Goal: Task Accomplishment & Management: Use online tool/utility

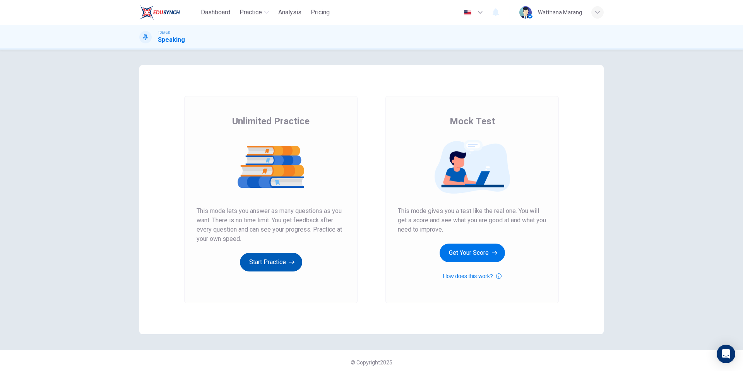
click at [259, 268] on button "Start Practice" at bounding box center [271, 262] width 62 height 19
click at [252, 262] on button "Start Practice" at bounding box center [271, 262] width 62 height 19
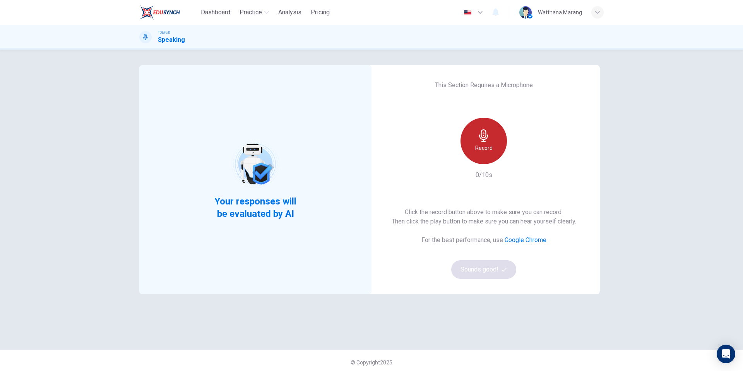
click at [476, 153] on div "Record" at bounding box center [484, 141] width 46 height 46
click at [482, 143] on h6 "Stop" at bounding box center [484, 147] width 12 height 9
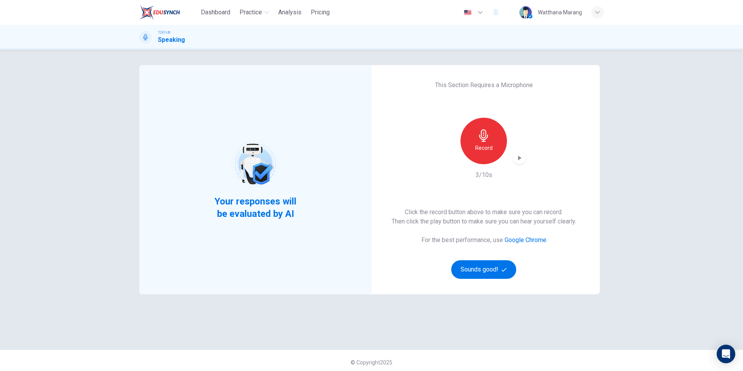
drag, startPoint x: 491, startPoint y: 135, endPoint x: 556, endPoint y: 172, distance: 74.7
click at [556, 172] on div "This Section Requires a Microphone Record 3/10s Click the record button above t…" at bounding box center [484, 179] width 232 height 229
click at [516, 158] on icon "button" at bounding box center [520, 158] width 8 height 8
click at [517, 161] on icon "button" at bounding box center [520, 158] width 8 height 8
click at [492, 267] on button "Sounds good!" at bounding box center [483, 269] width 65 height 19
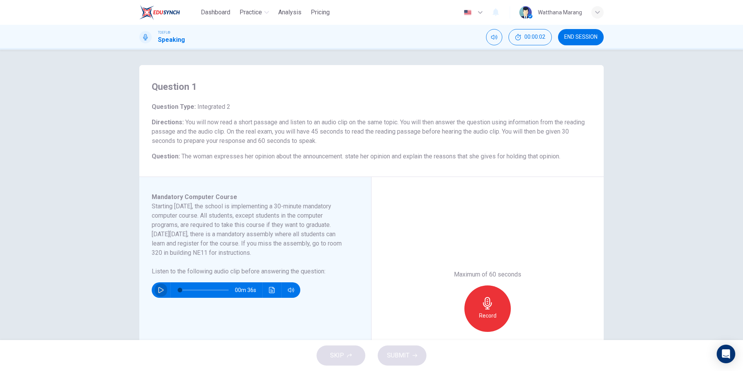
click at [163, 288] on button "button" at bounding box center [161, 289] width 12 height 15
type input "0"
click at [273, 295] on button "Click to see the audio transcription" at bounding box center [272, 289] width 12 height 15
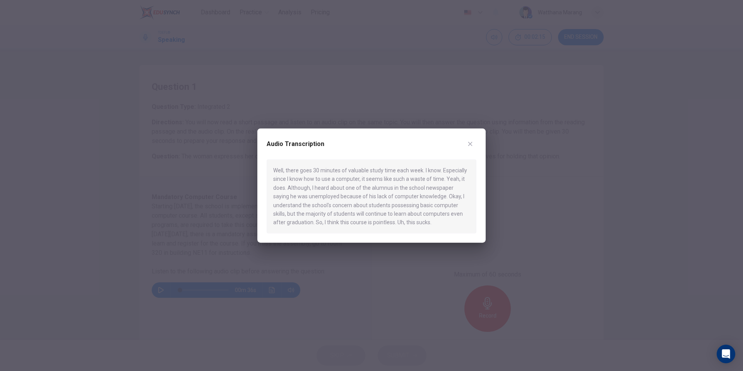
click at [302, 271] on div at bounding box center [371, 185] width 743 height 371
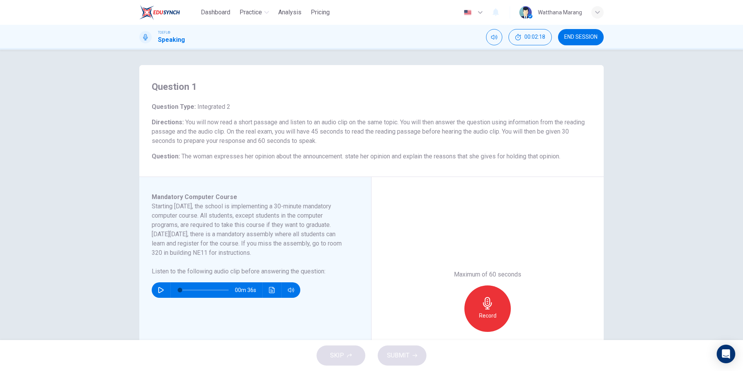
drag, startPoint x: 151, startPoint y: 196, endPoint x: 300, endPoint y: 266, distance: 165.4
click at [292, 265] on div "Mandatory Computer Course Starting Monday, October 5, the school is implementin…" at bounding box center [258, 308] width 213 height 232
drag, startPoint x: 326, startPoint y: 274, endPoint x: 178, endPoint y: 261, distance: 149.2
click at [195, 262] on div "Starting Monday, October 5, the school is implementing a 30-minute mandatory co…" at bounding box center [251, 239] width 198 height 74
click at [266, 292] on button "Click to see the audio transcription" at bounding box center [272, 289] width 12 height 15
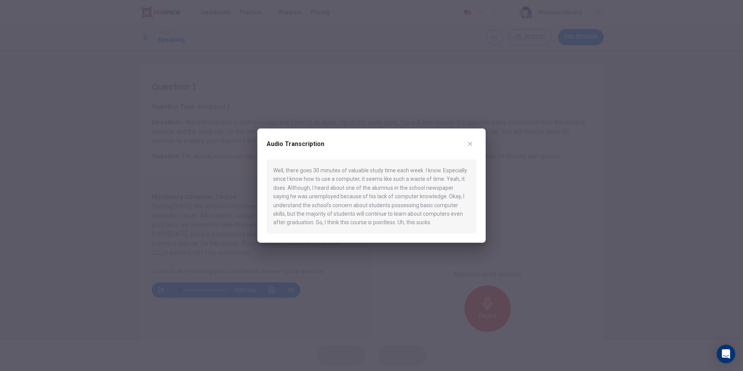
click at [472, 142] on icon "button" at bounding box center [470, 144] width 6 height 6
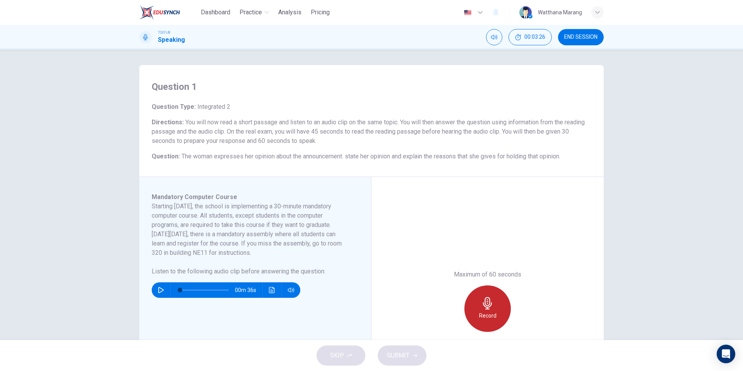
click at [481, 314] on h6 "Record" at bounding box center [487, 315] width 17 height 9
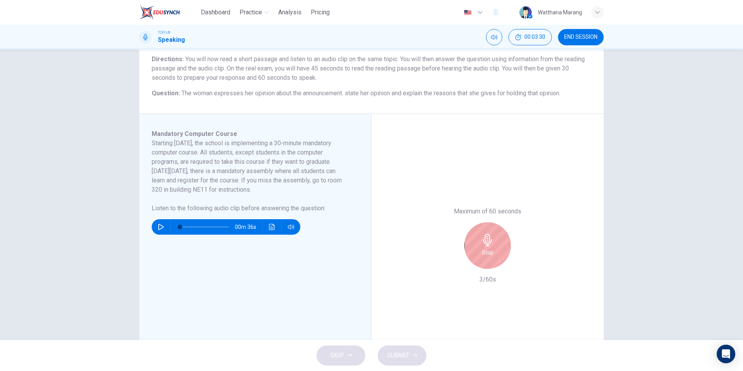
click at [494, 245] on div "Stop" at bounding box center [488, 245] width 46 height 46
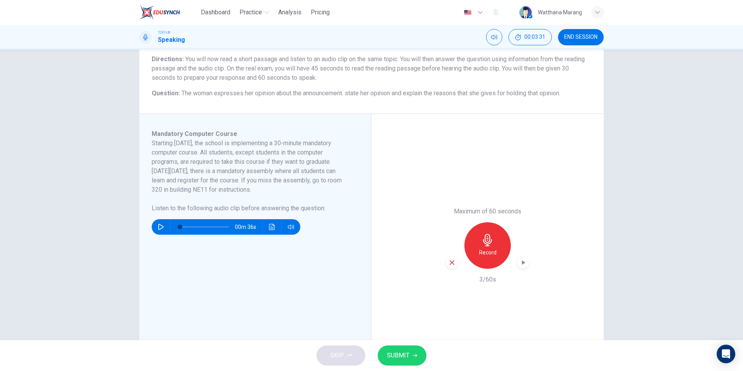
click at [443, 262] on div "Maximum of 60 seconds Record 3/60s" at bounding box center [488, 245] width 232 height 263
click at [449, 262] on icon "button" at bounding box center [452, 262] width 7 height 7
click at [483, 249] on h6 "Record" at bounding box center [487, 252] width 17 height 9
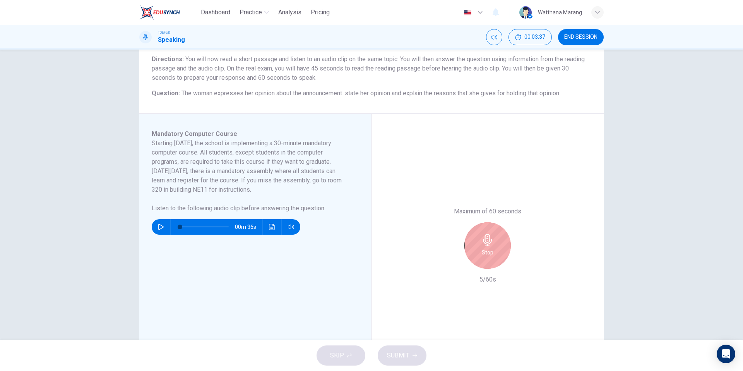
click at [490, 231] on div "Stop" at bounding box center [488, 245] width 46 height 46
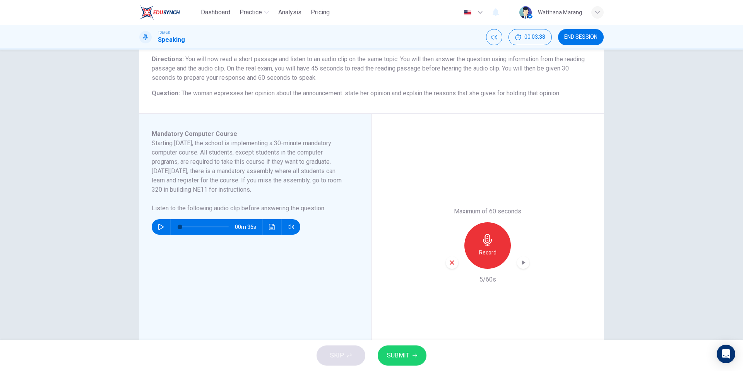
click at [450, 265] on icon "button" at bounding box center [452, 262] width 7 height 7
click at [483, 245] on icon "button" at bounding box center [488, 240] width 12 height 12
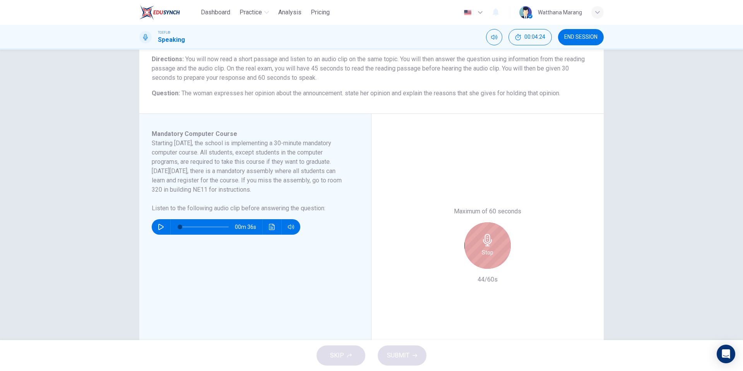
click at [483, 245] on icon "button" at bounding box center [488, 240] width 12 height 12
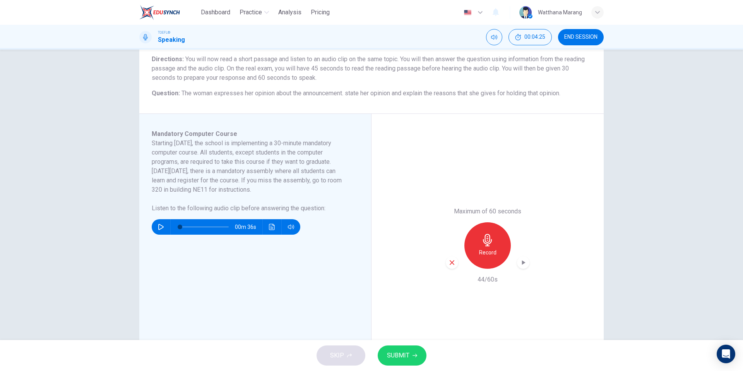
click at [449, 267] on div "button" at bounding box center [452, 262] width 12 height 12
click at [490, 250] on h6 "Record" at bounding box center [487, 252] width 17 height 9
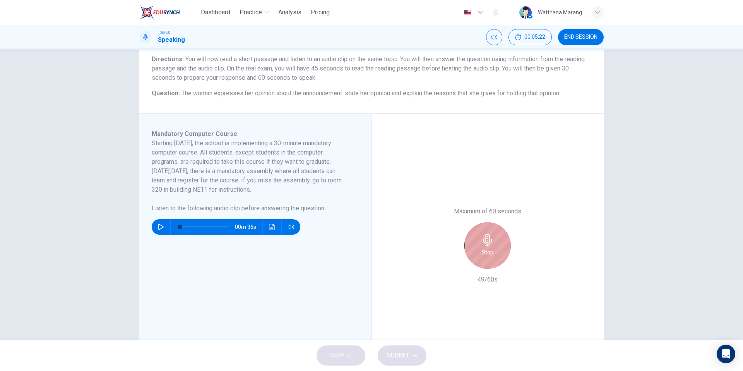
click at [490, 250] on h6 "Stop" at bounding box center [488, 252] width 12 height 9
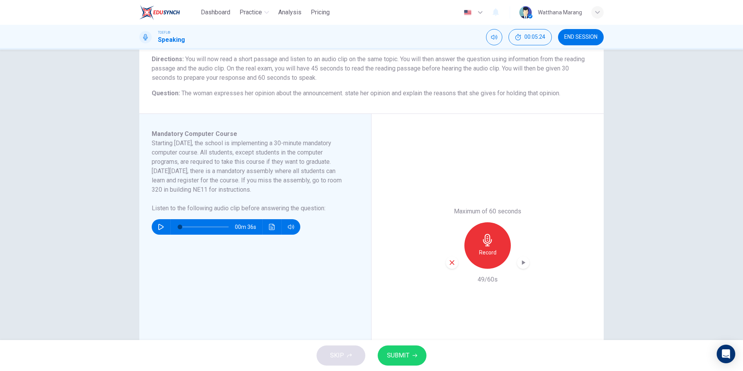
click at [411, 352] on button "SUBMIT" at bounding box center [402, 355] width 49 height 20
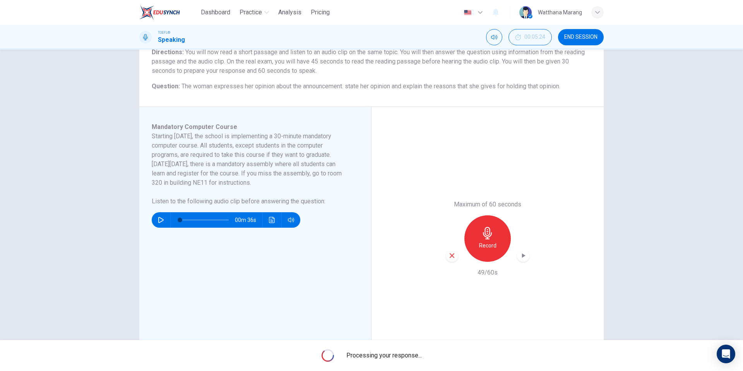
scroll to position [61, 0]
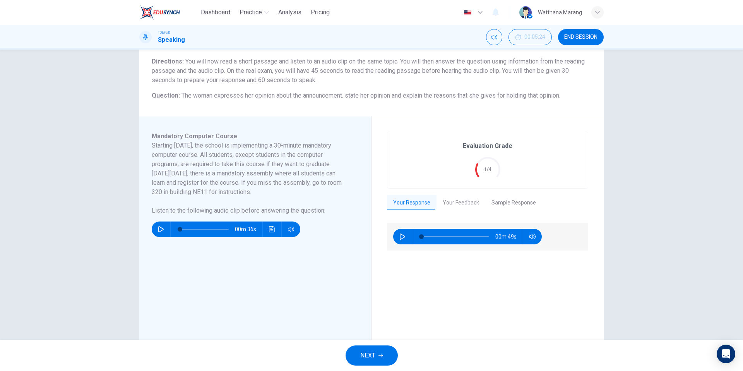
click at [375, 352] on span "NEXT" at bounding box center [367, 355] width 15 height 11
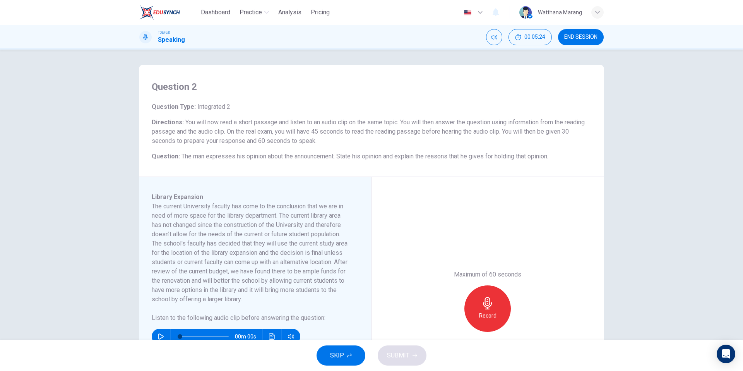
scroll to position [70, 0]
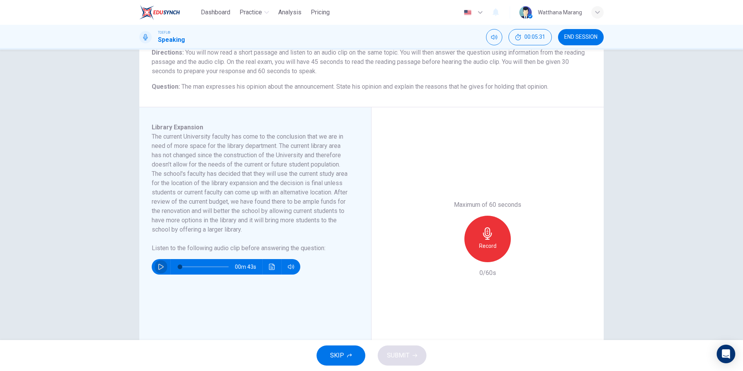
click at [155, 267] on button "button" at bounding box center [161, 266] width 12 height 15
click at [273, 267] on icon "Click to see the audio transcription" at bounding box center [272, 267] width 6 height 6
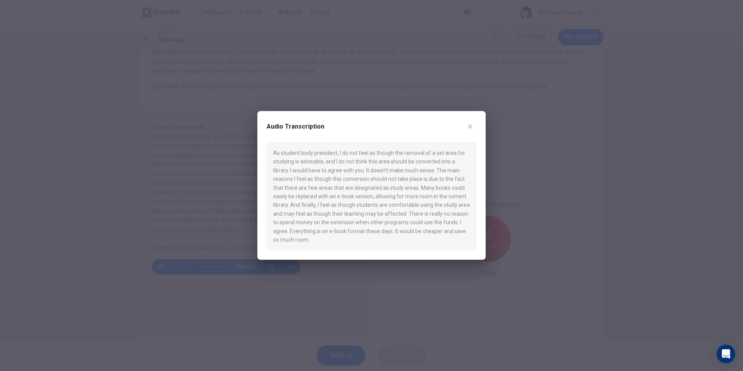
click at [335, 274] on div at bounding box center [371, 185] width 743 height 371
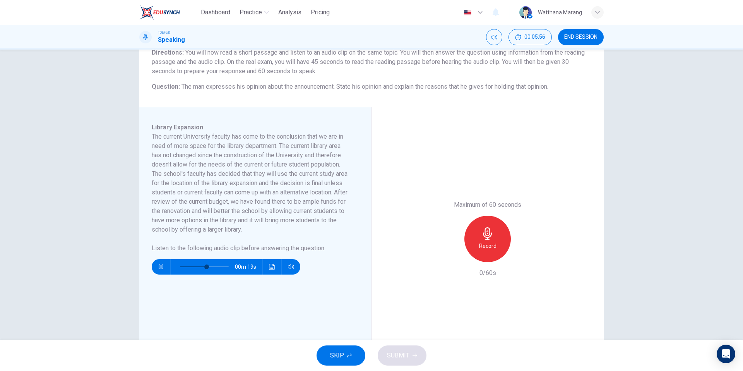
click at [572, 45] on div "TOEFL® Speaking 00:05:56 END SESSION" at bounding box center [371, 37] width 743 height 25
type input "57"
click at [571, 38] on span "END SESSION" at bounding box center [580, 37] width 33 height 6
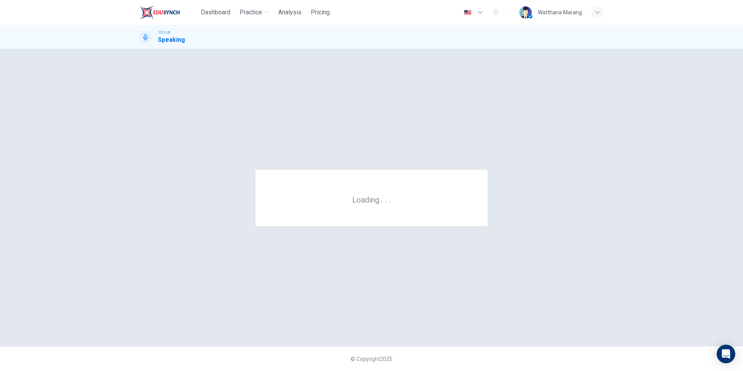
scroll to position [0, 0]
